Goal: Transaction & Acquisition: Purchase product/service

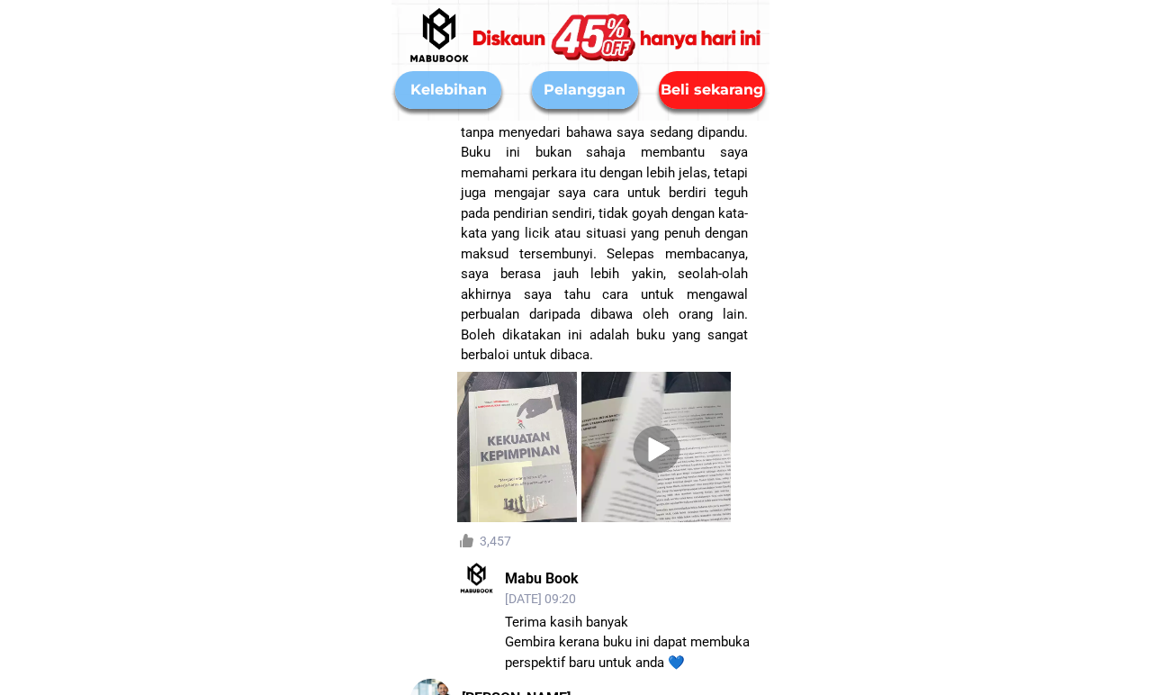
scroll to position [9782, 0]
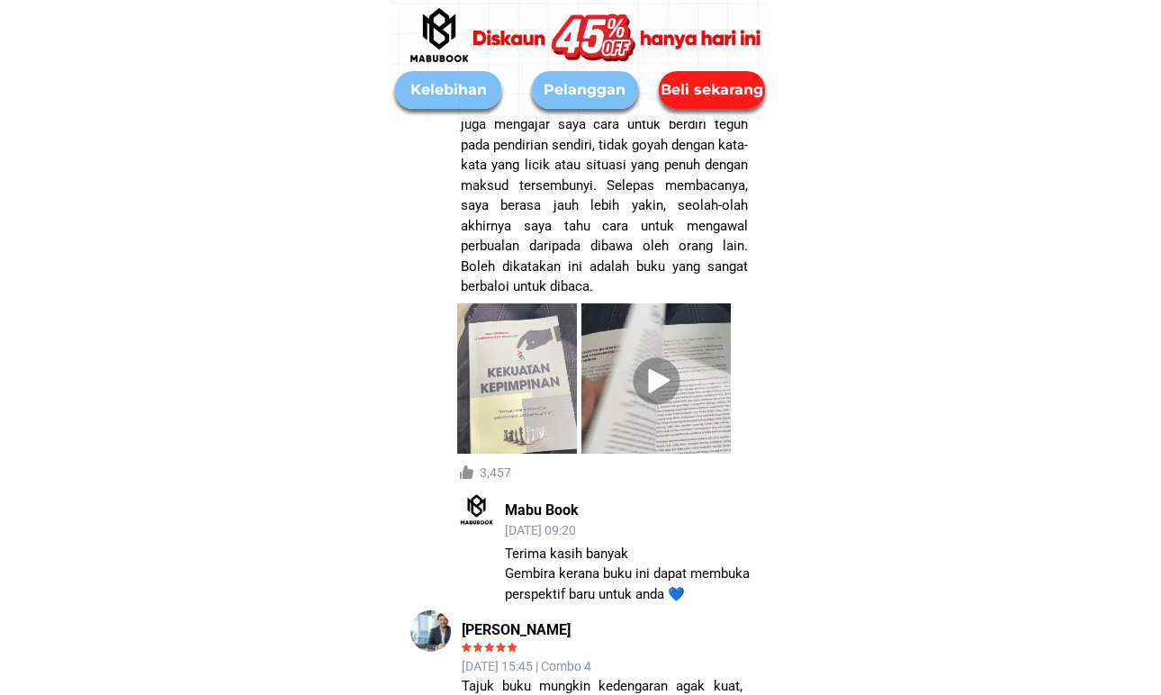
click at [648, 377] on div at bounding box center [656, 378] width 53 height 94
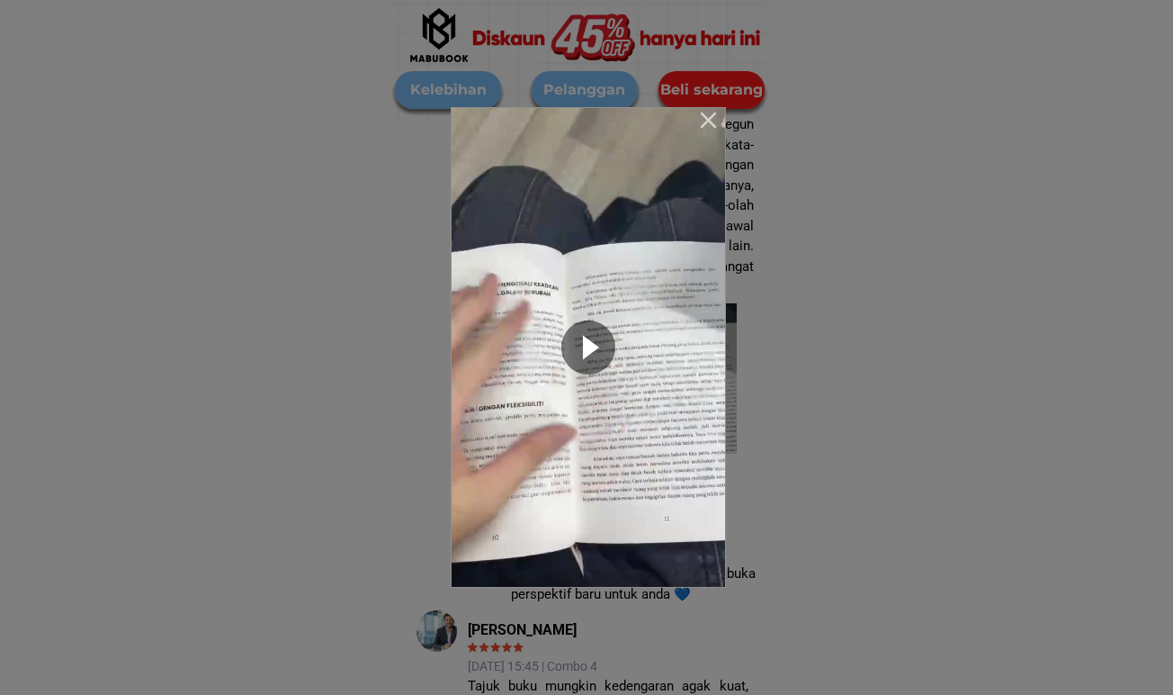
click at [587, 351] on div at bounding box center [588, 347] width 54 height 54
click at [590, 379] on video at bounding box center [589, 347] width 274 height 479
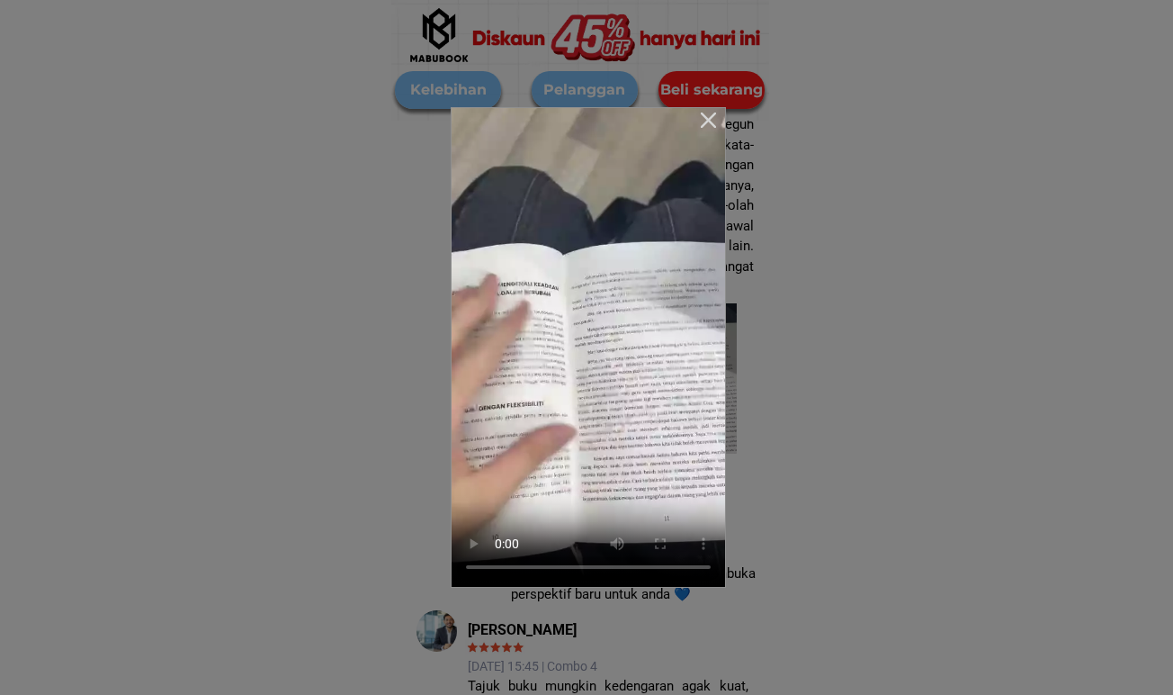
click at [475, 569] on video at bounding box center [589, 347] width 274 height 479
click at [714, 118] on div at bounding box center [709, 120] width 26 height 26
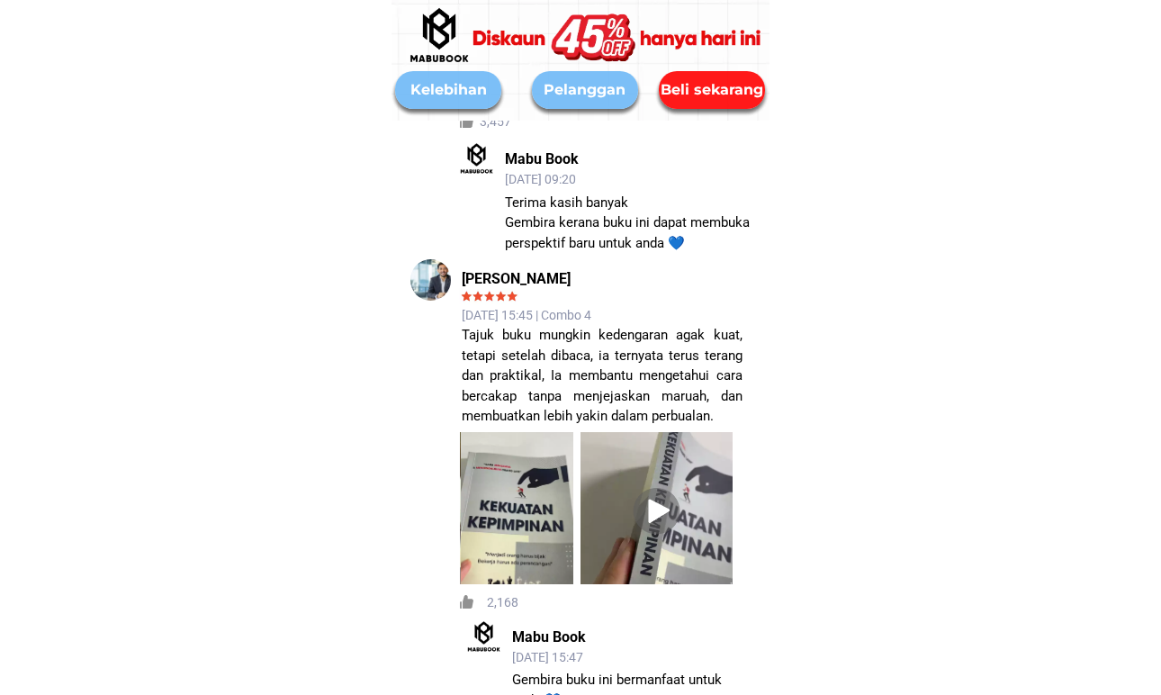
scroll to position [10202, 0]
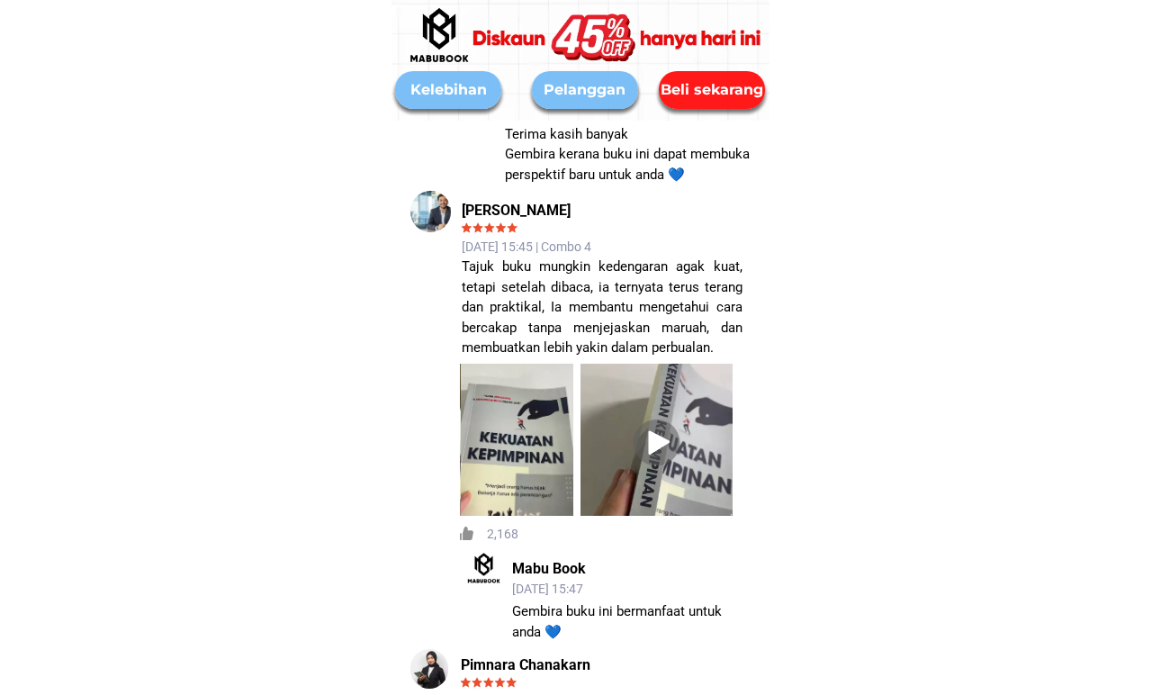
click at [651, 434] on div at bounding box center [656, 440] width 53 height 94
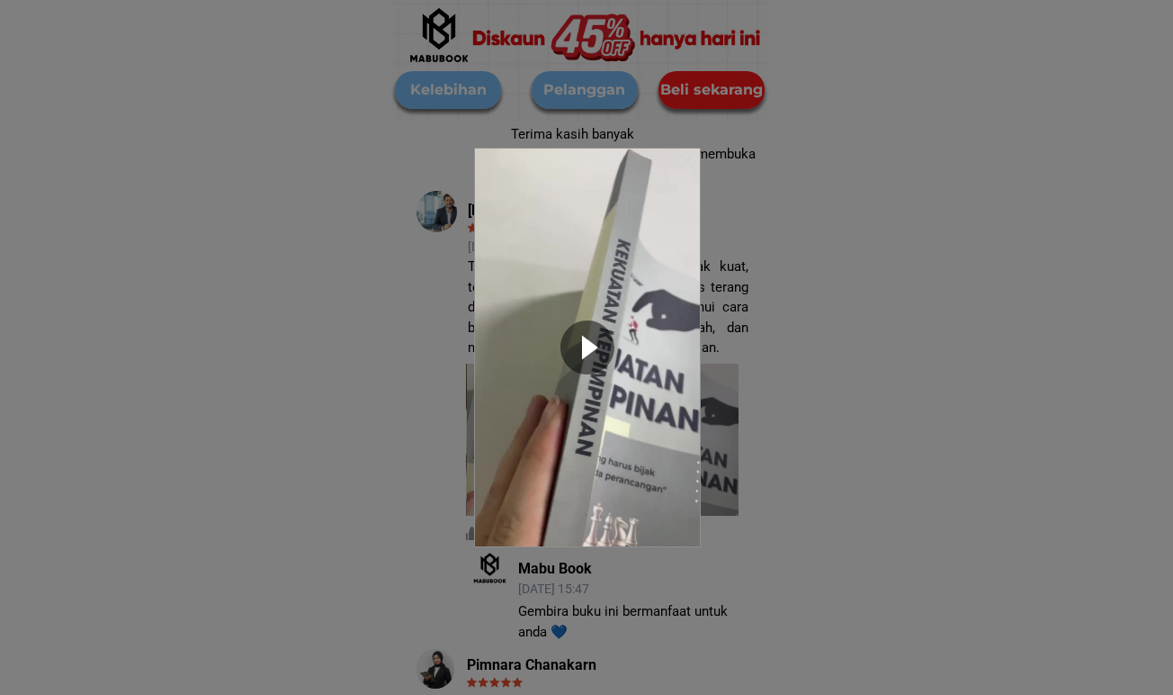
click at [577, 344] on div at bounding box center [588, 347] width 54 height 54
click at [769, 435] on div at bounding box center [586, 347] width 1173 height 695
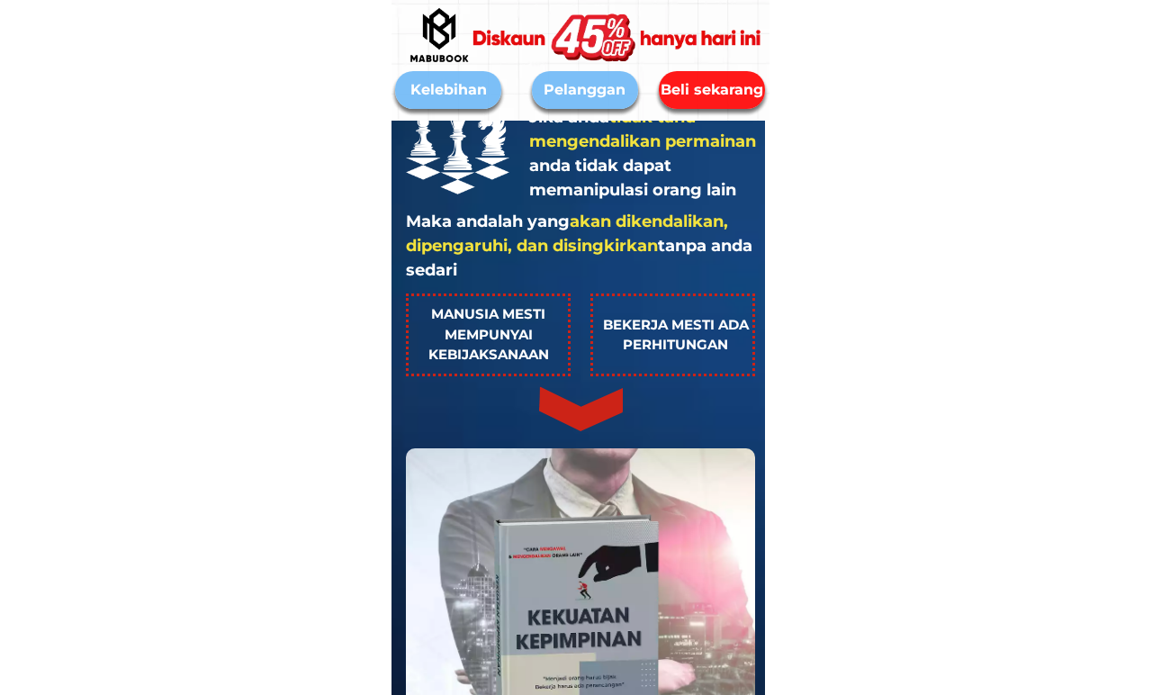
scroll to position [845, 0]
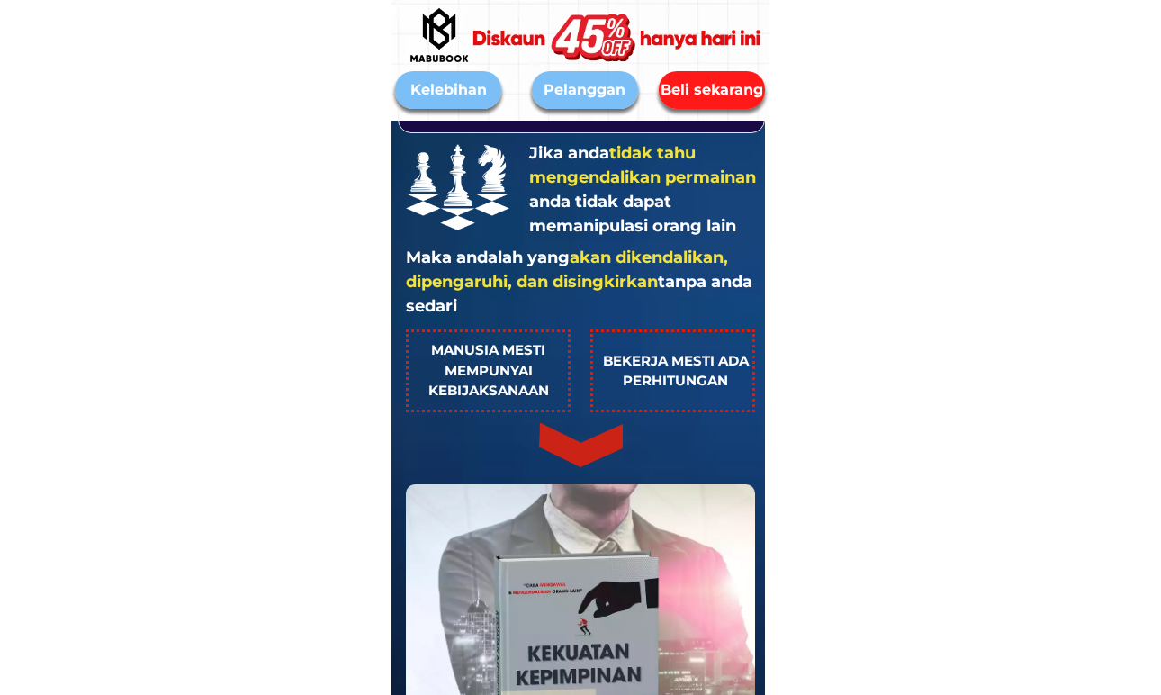
click at [462, 97] on div "Kelebihan" at bounding box center [448, 90] width 106 height 22
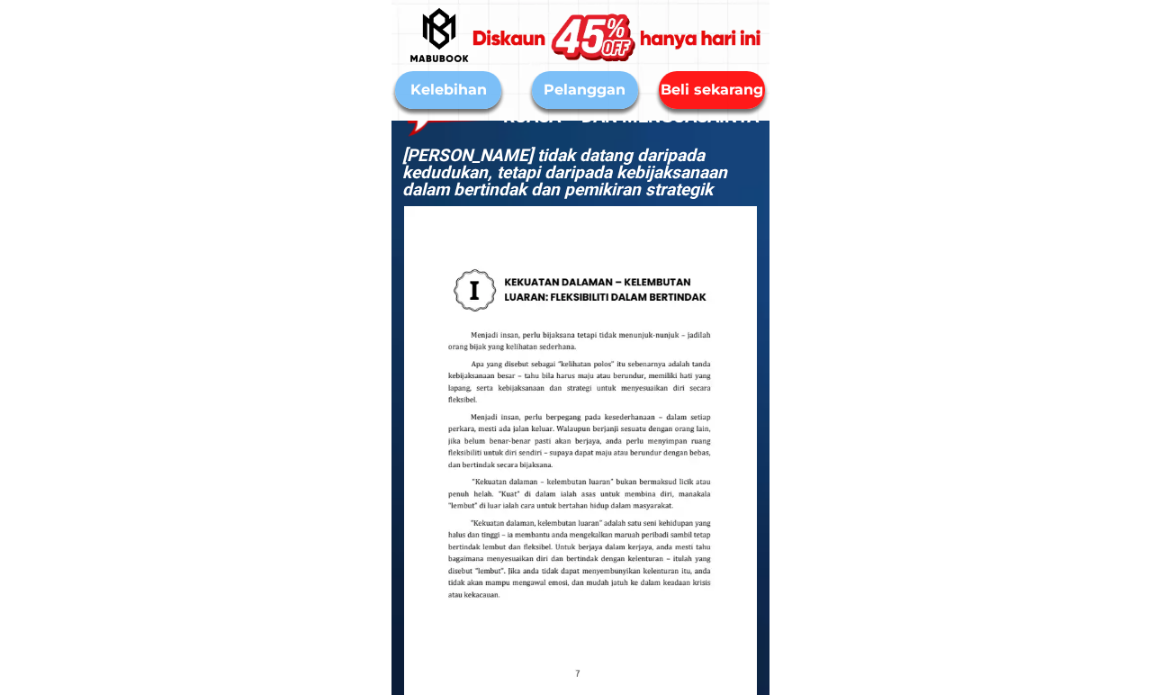
scroll to position [3224, 0]
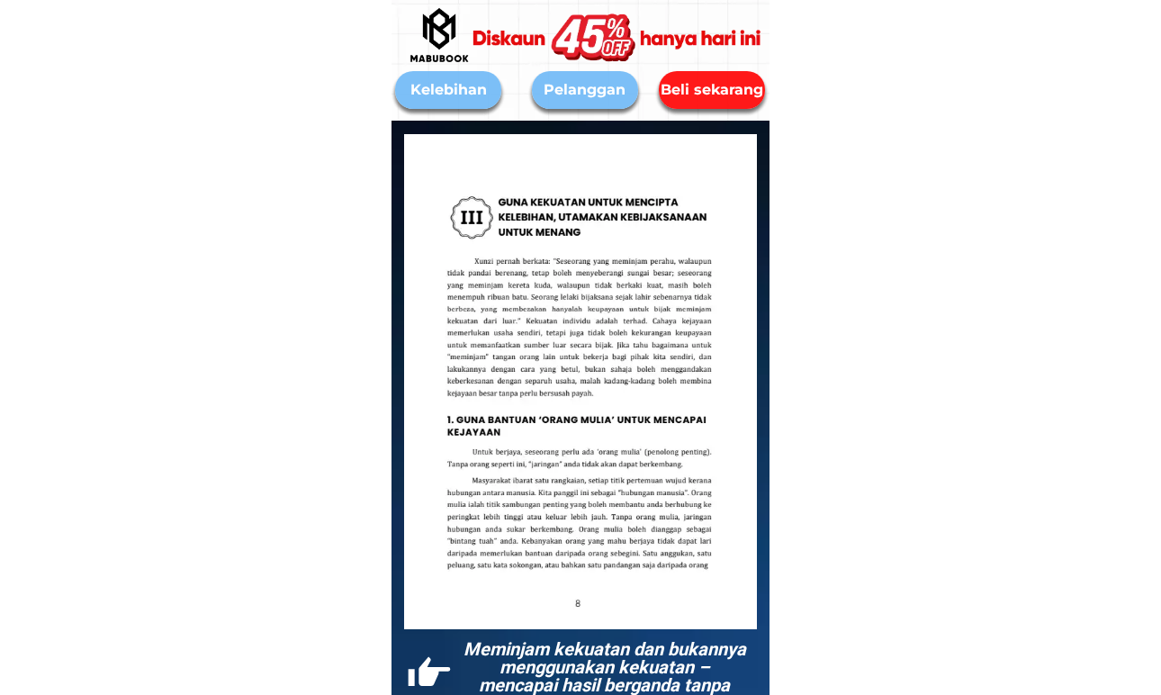
click at [560, 84] on div at bounding box center [621, 37] width 347 height 195
click at [576, 94] on div "Pelanggan" at bounding box center [585, 90] width 106 height 22
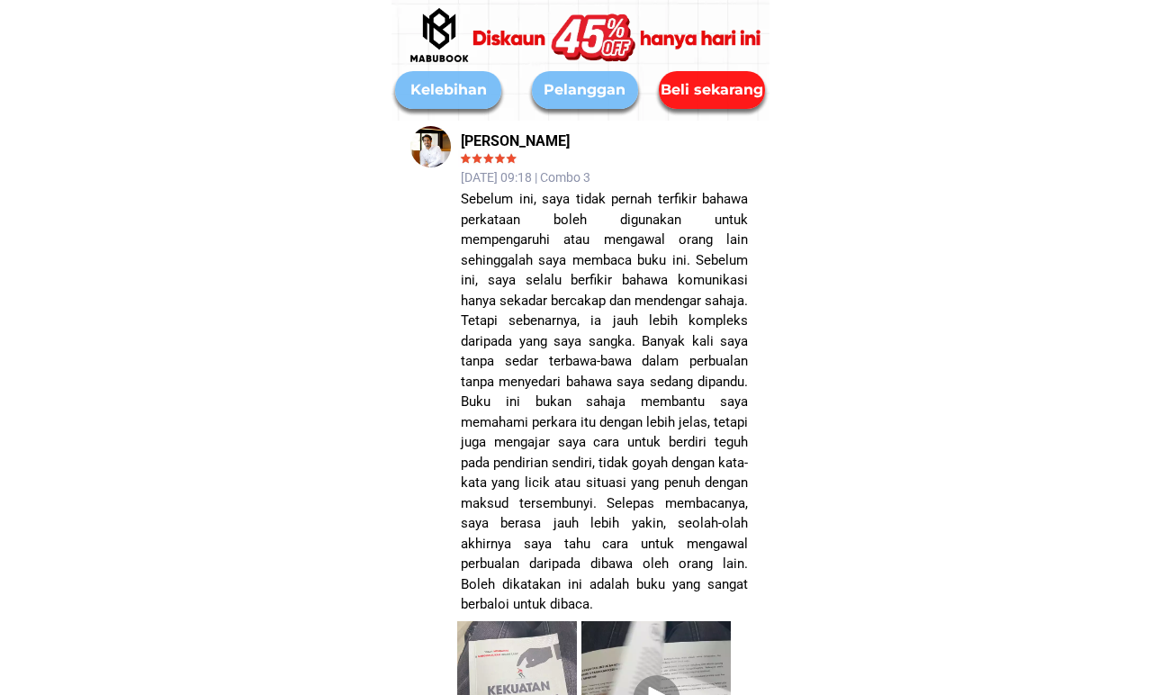
scroll to position [9500, 0]
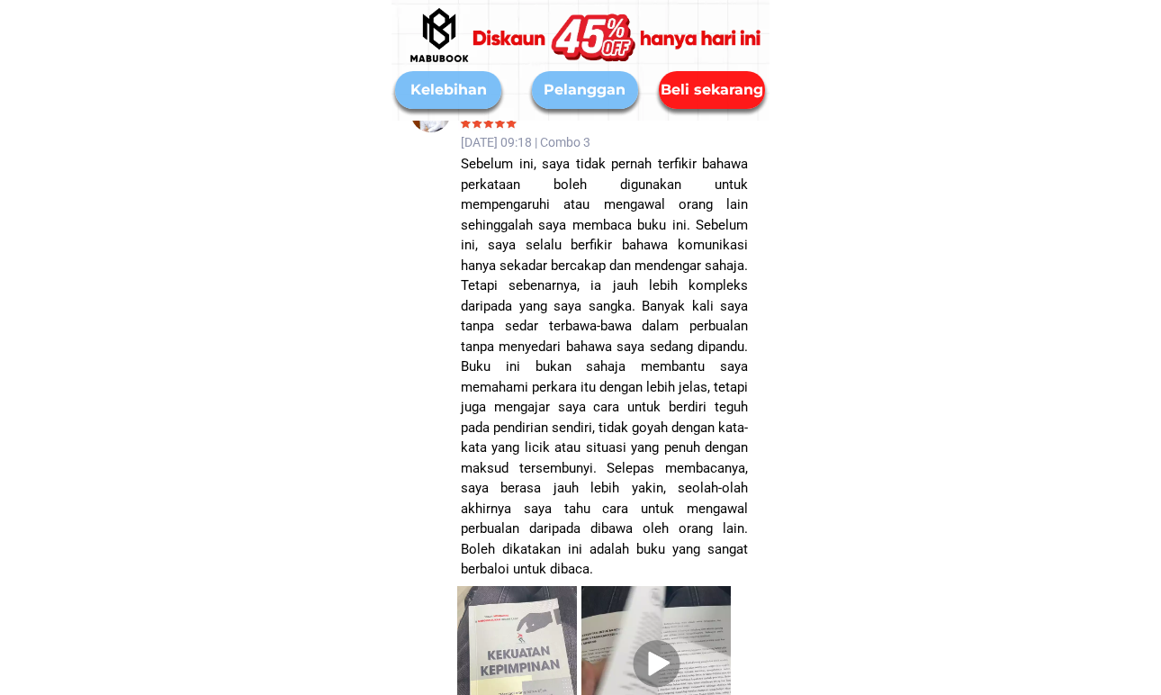
click at [688, 90] on div "Beli sekarang" at bounding box center [712, 90] width 107 height 22
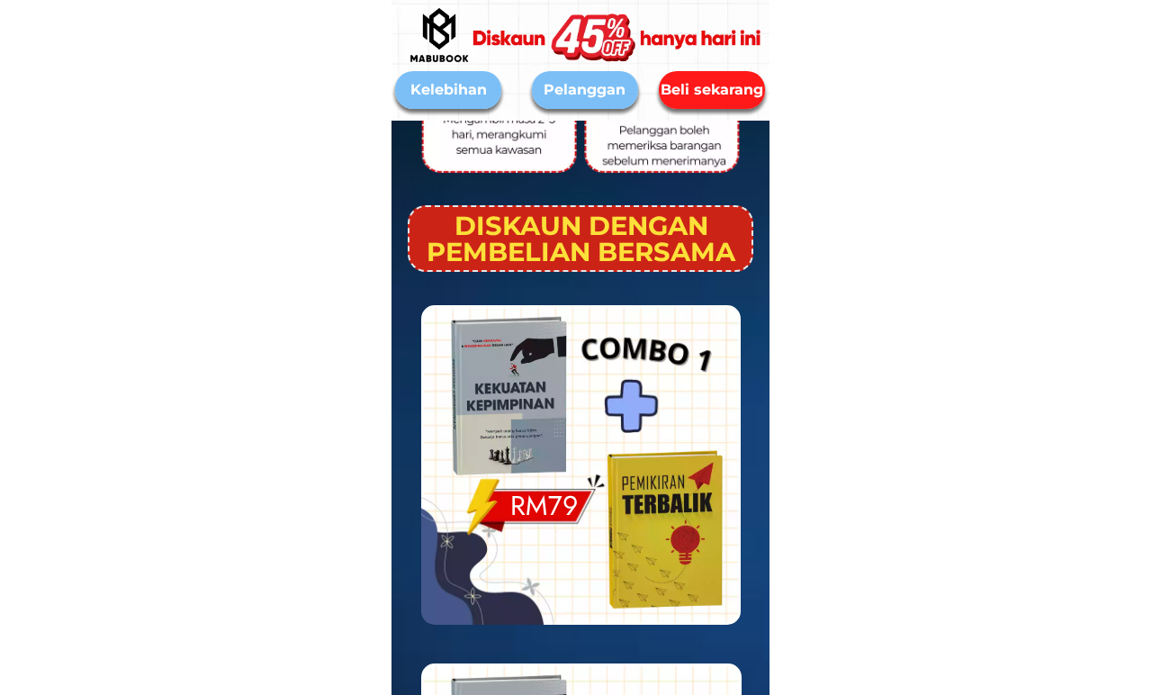
scroll to position [6237, 0]
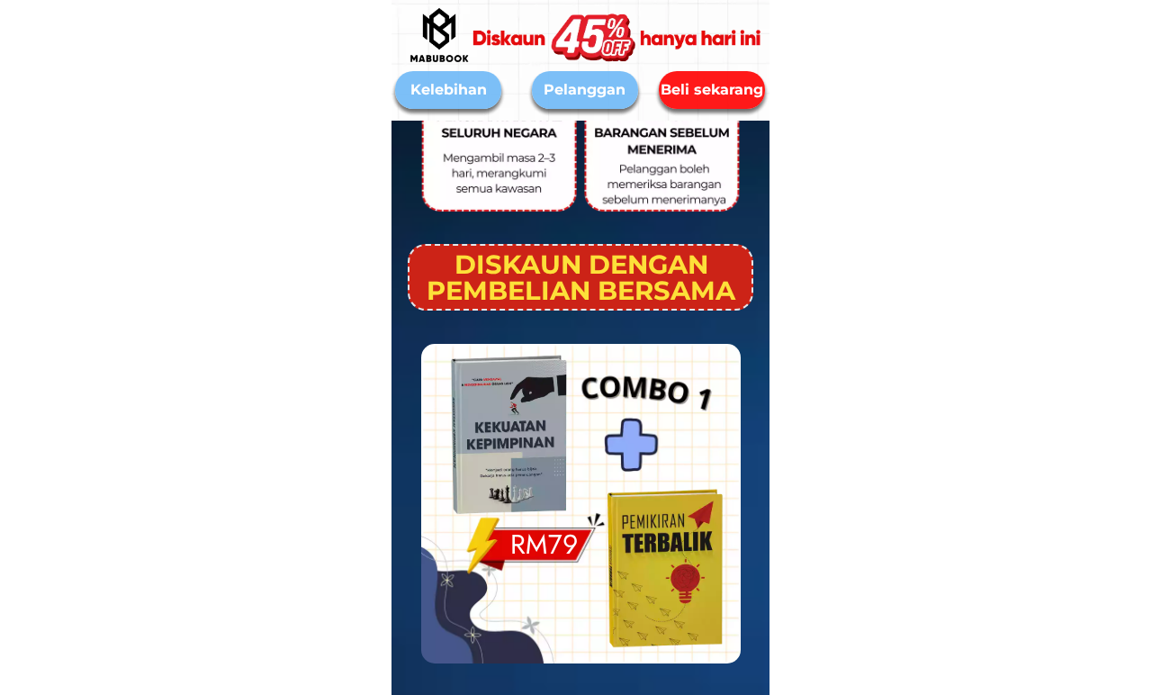
click at [646, 276] on h1 "DISKAUN DENGAN PEMBELIAN BERSAMA" at bounding box center [580, 277] width 319 height 52
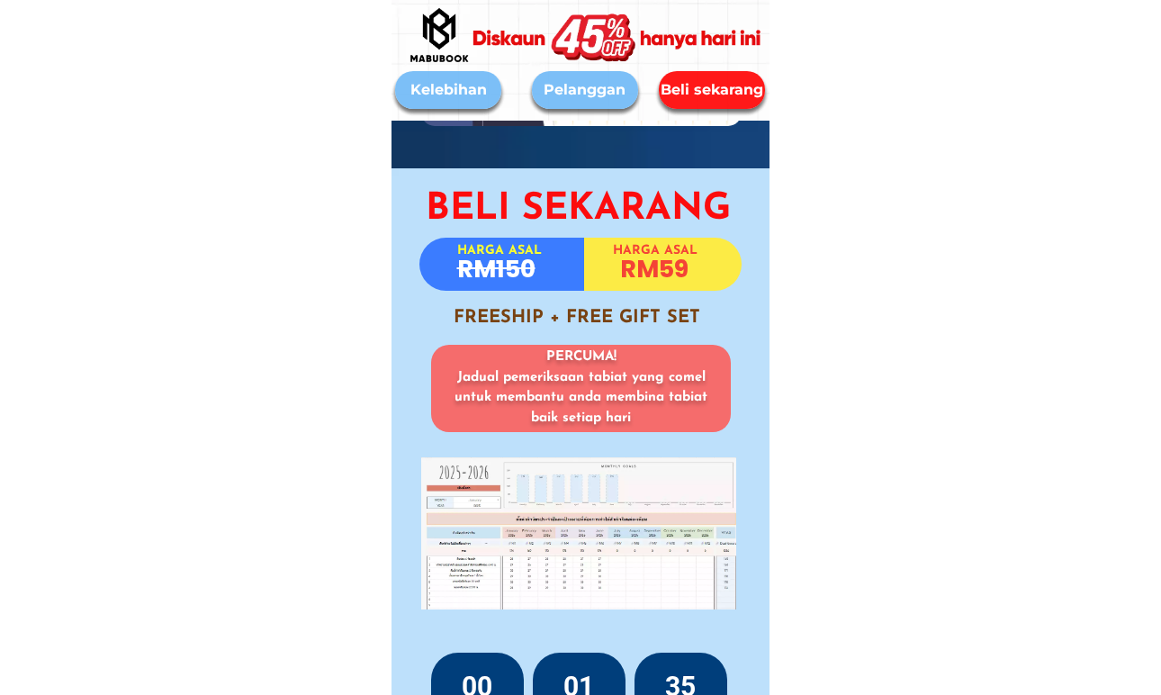
click at [740, 85] on div "Beli sekarang" at bounding box center [712, 90] width 108 height 22
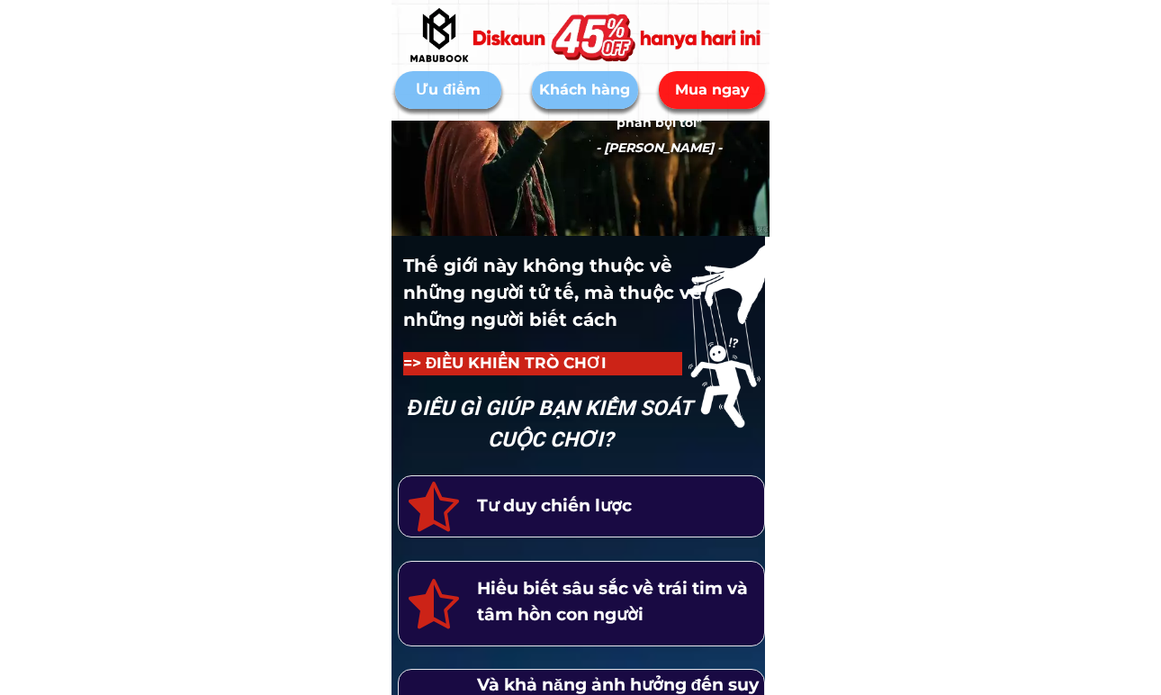
scroll to position [203, 0]
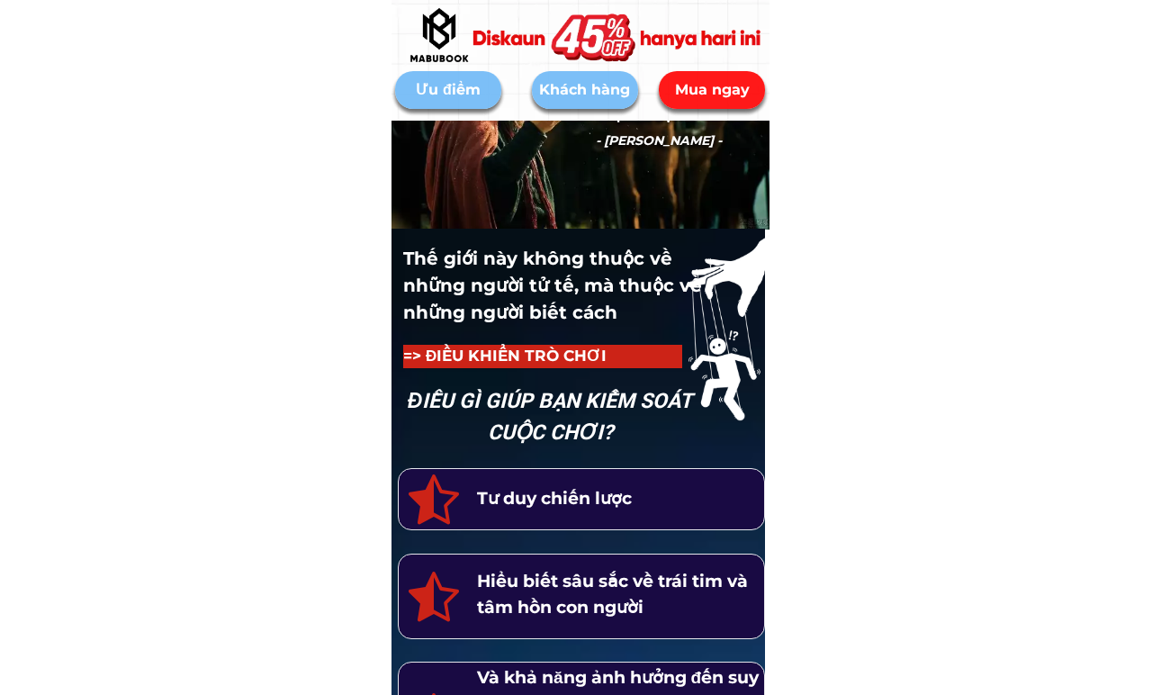
click at [640, 404] on h1 "ĐIỀU GÌ GIÚP BẠN KIỂM SOÁT CUỘC CHƠI?" at bounding box center [550, 417] width 346 height 62
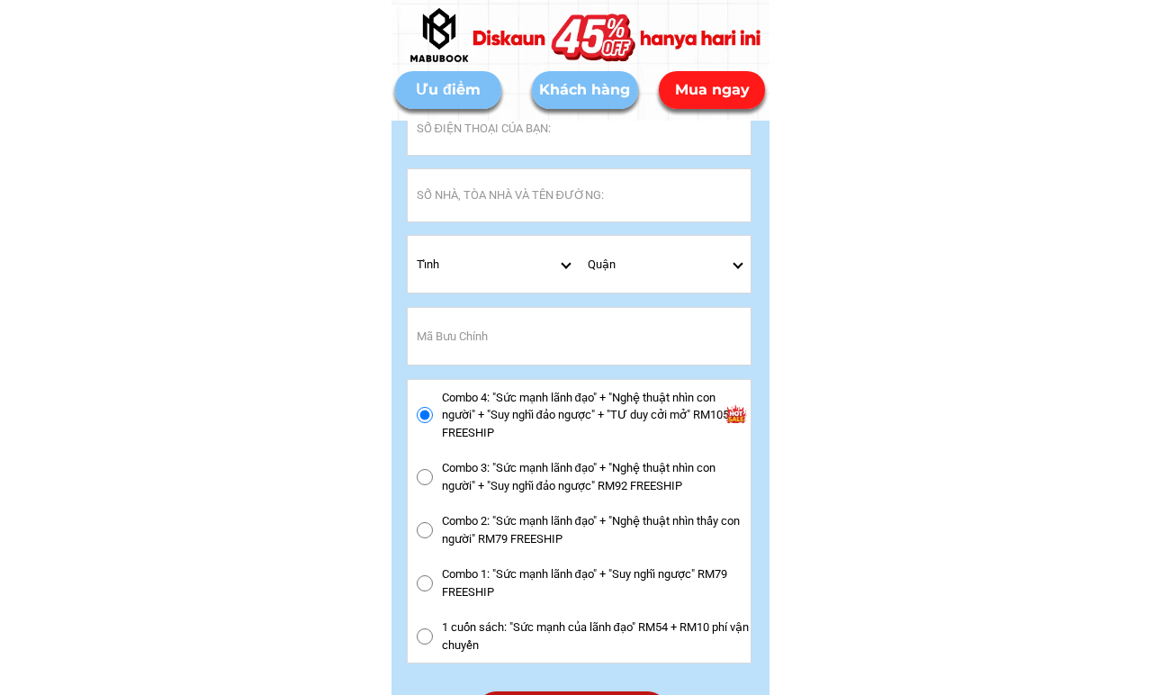
scroll to position [8597, 0]
